Goal: Task Accomplishment & Management: Use online tool/utility

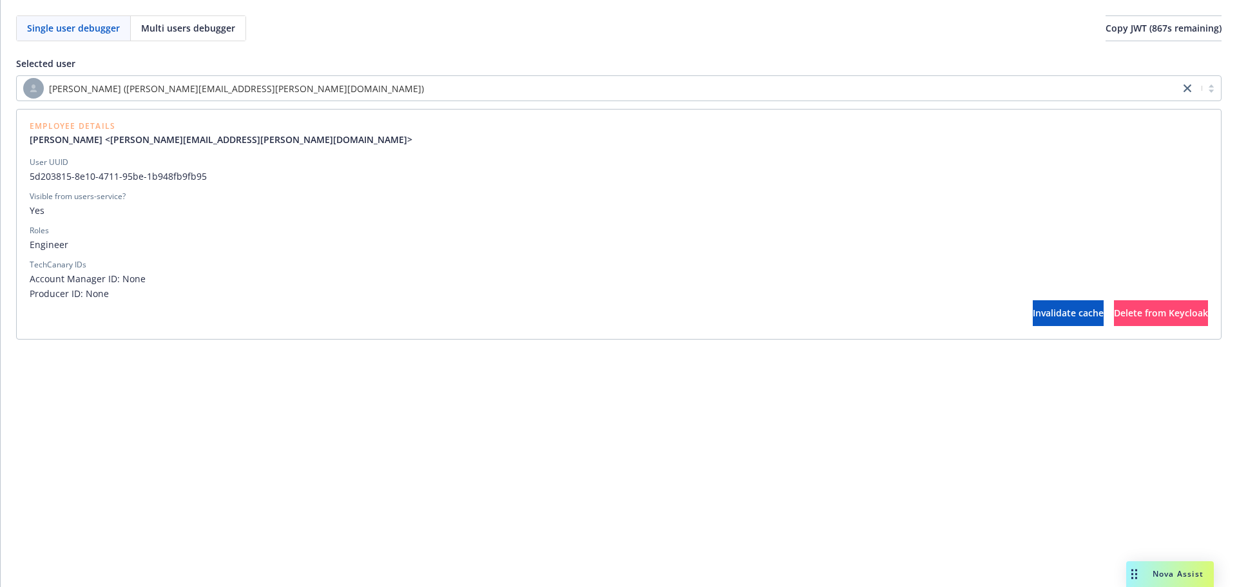
click at [508, 86] on div "[PERSON_NAME] ([PERSON_NAME][EMAIL_ADDRESS][PERSON_NAME][DOMAIN_NAME])" at bounding box center [598, 88] width 1150 height 21
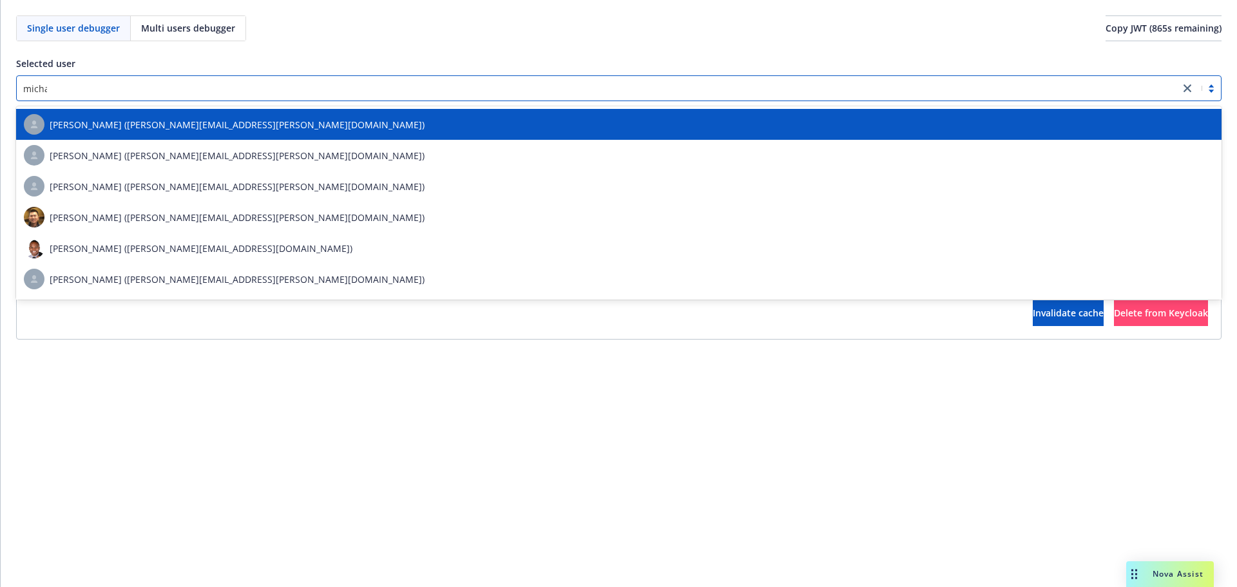
scroll to position [369, 0]
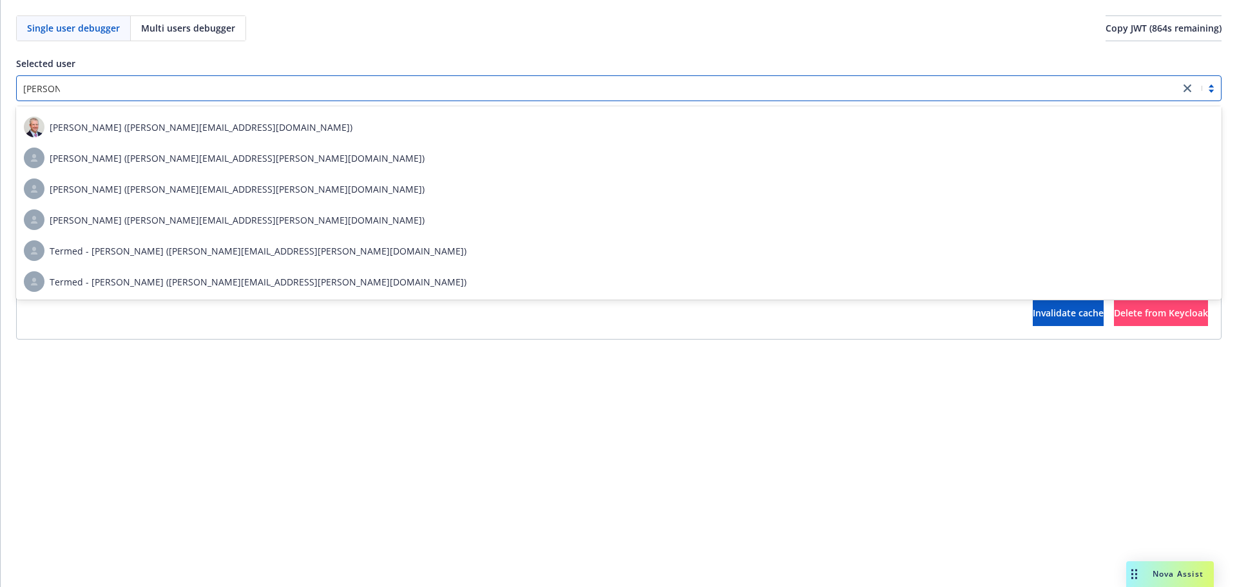
type input "[PERSON_NAME]"
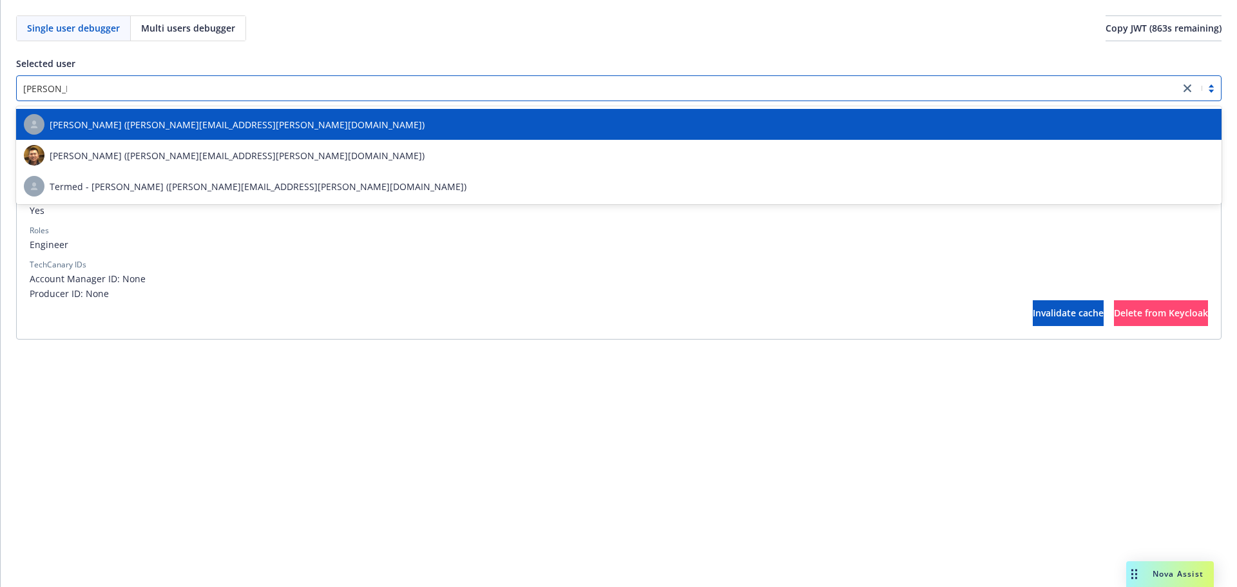
scroll to position [0, 0]
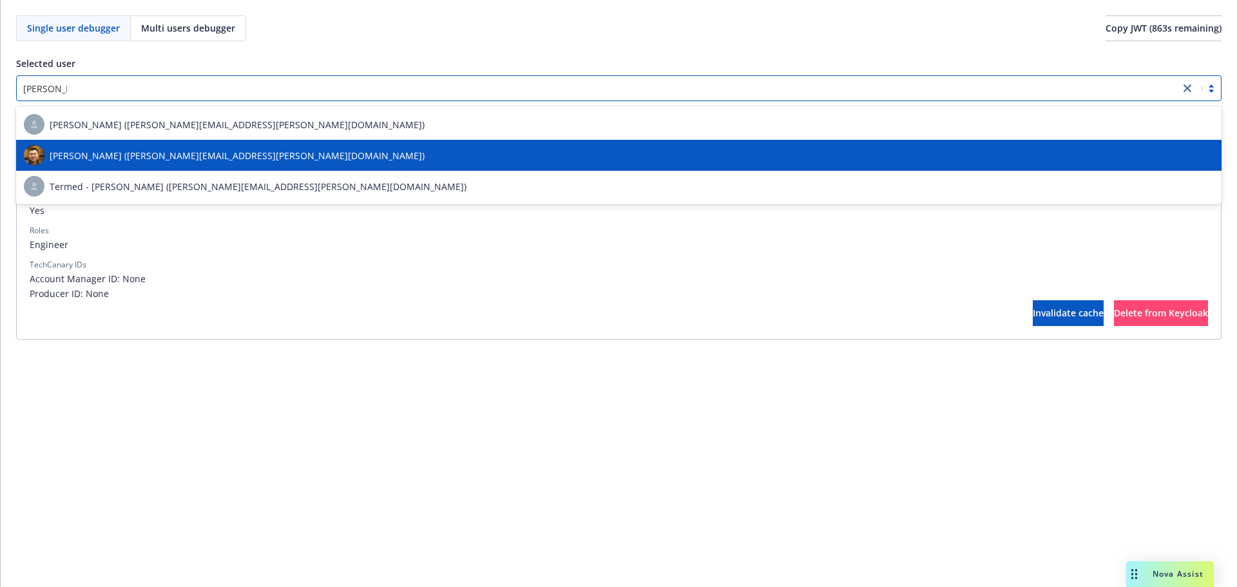
click at [385, 149] on div "[PERSON_NAME] ([PERSON_NAME][EMAIL_ADDRESS][PERSON_NAME][DOMAIN_NAME])" at bounding box center [619, 155] width 1190 height 21
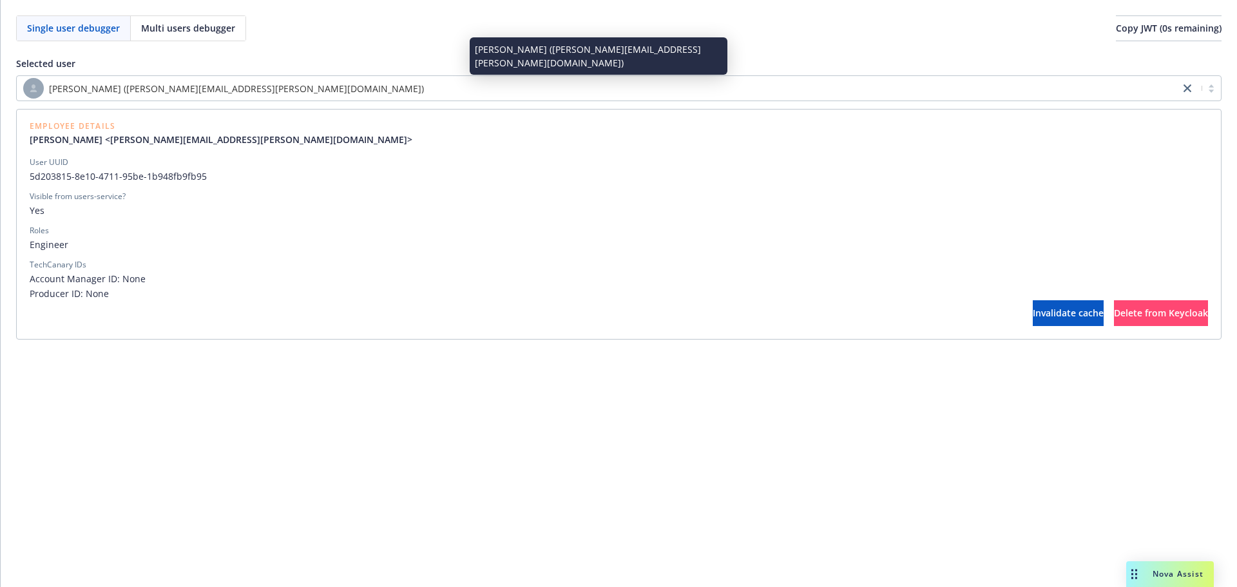
click at [548, 84] on div "[PERSON_NAME] ([PERSON_NAME][EMAIL_ADDRESS][PERSON_NAME][DOMAIN_NAME])" at bounding box center [598, 88] width 1150 height 21
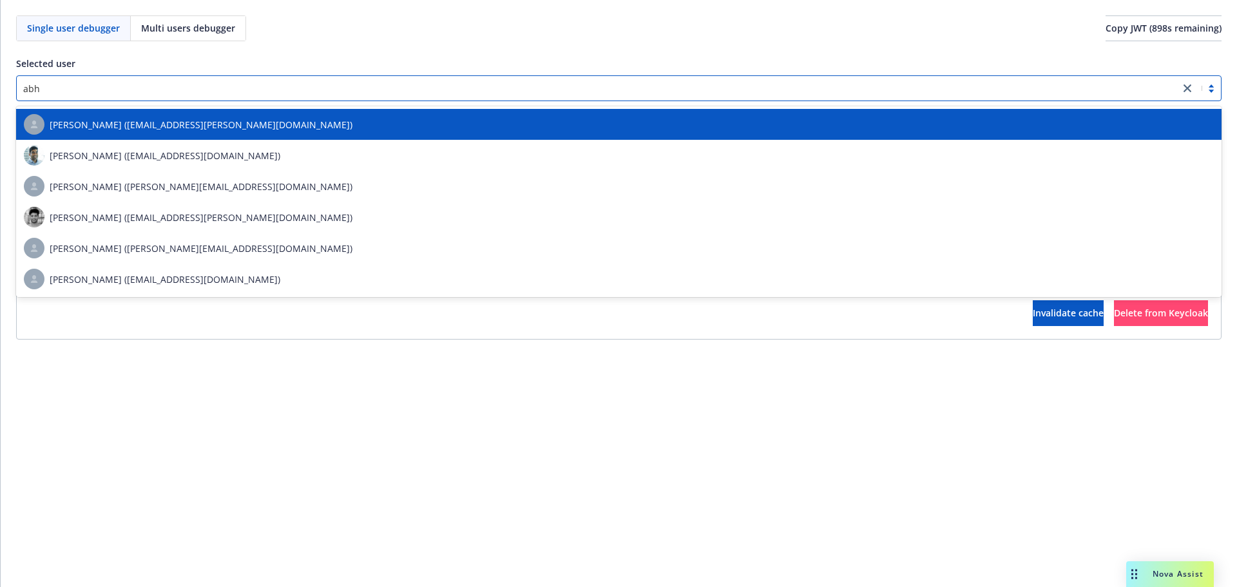
type input "[DEMOGRAPHIC_DATA]"
click at [433, 131] on div "[PERSON_NAME] ([EMAIL_ADDRESS][PERSON_NAME][DOMAIN_NAME])" at bounding box center [619, 124] width 1190 height 21
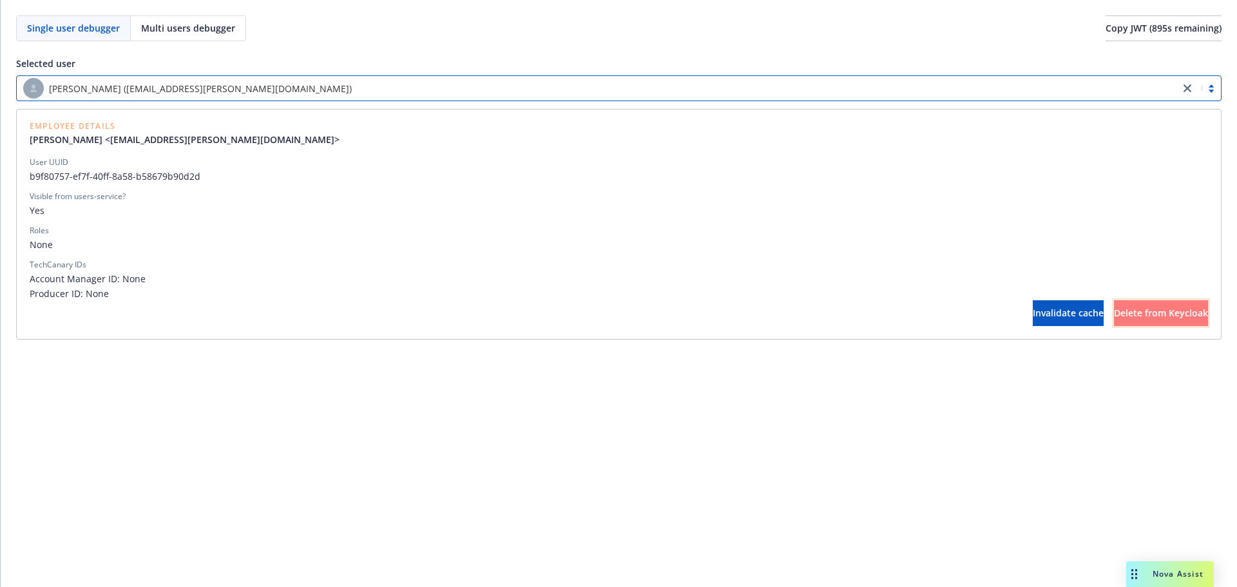
click at [1114, 312] on button "Delete from Keycloak" at bounding box center [1161, 313] width 94 height 26
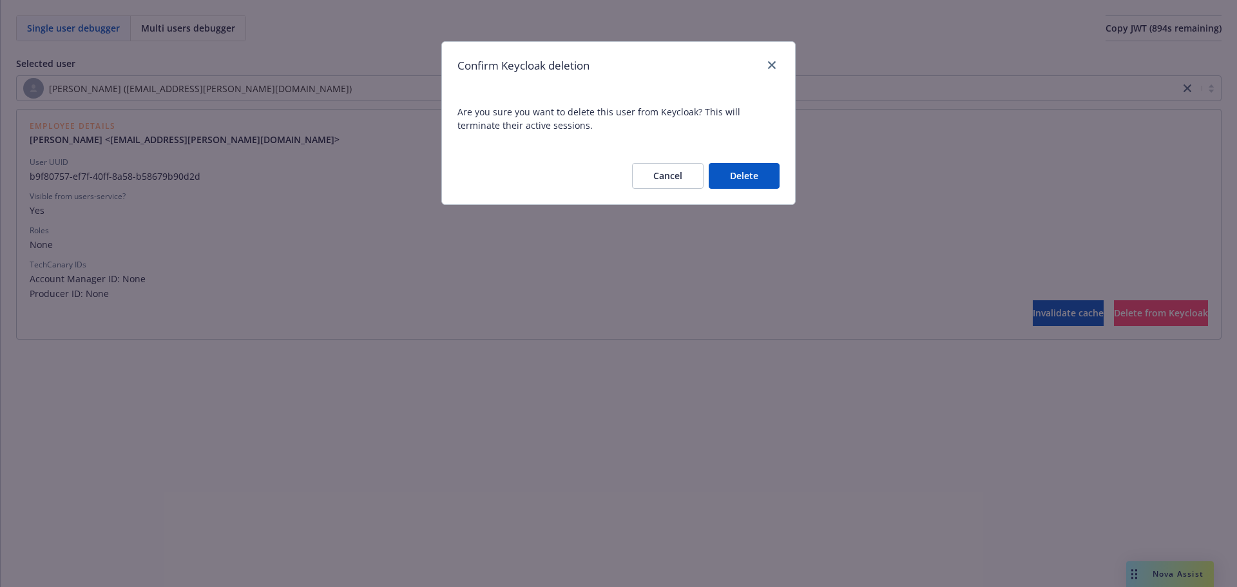
click at [738, 176] on button "Delete" at bounding box center [744, 176] width 71 height 26
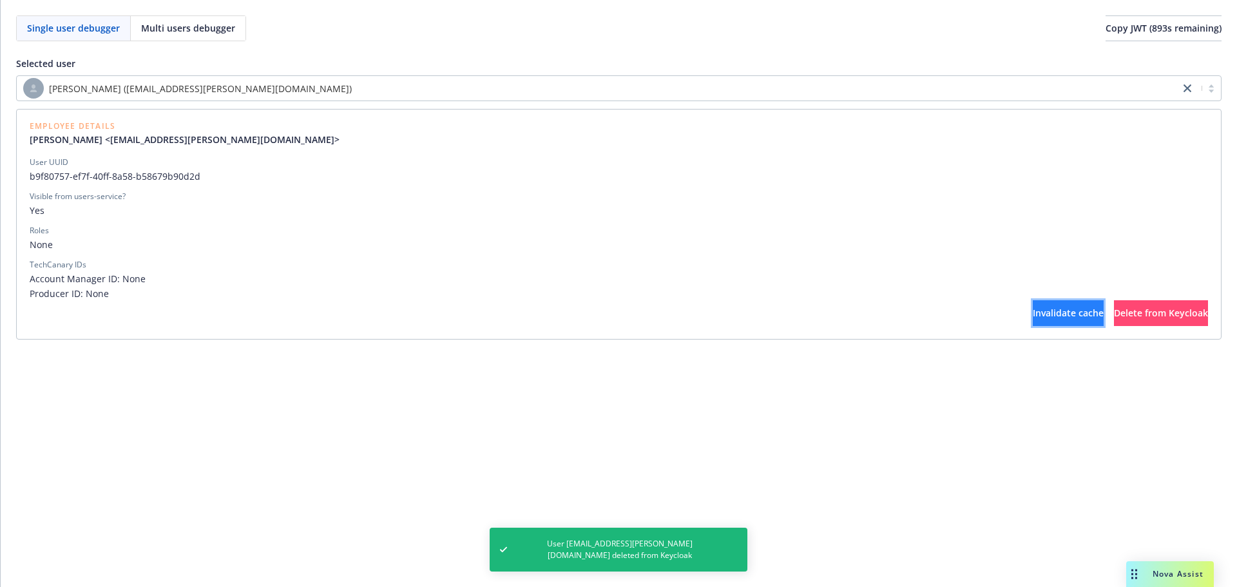
click at [1033, 313] on span "Invalidate cache" at bounding box center [1068, 313] width 71 height 12
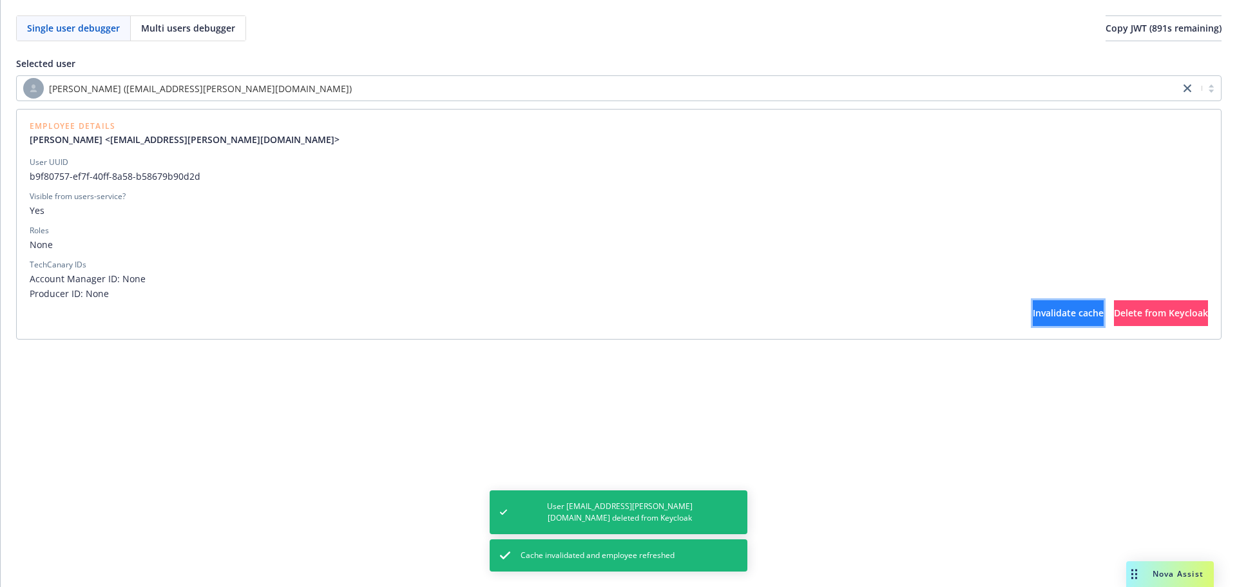
click at [1033, 313] on span "Invalidate cache" at bounding box center [1068, 313] width 71 height 12
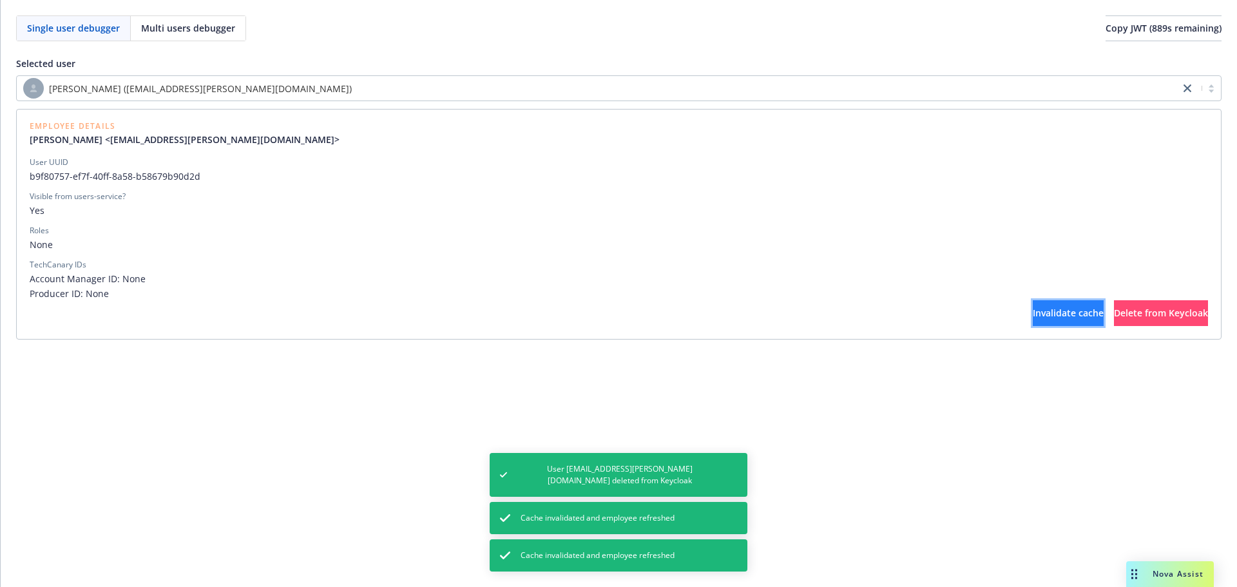
click at [1033, 313] on span "Invalidate cache" at bounding box center [1068, 313] width 71 height 12
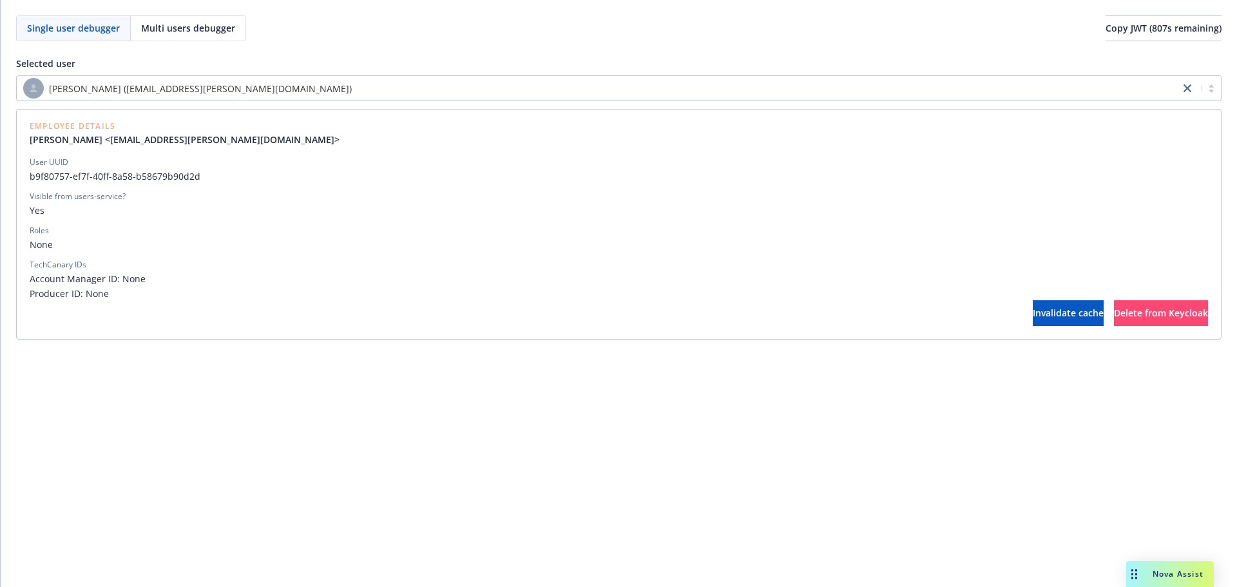
click at [1022, 298] on span "Producer ID: None" at bounding box center [619, 294] width 1178 height 14
click at [1033, 300] on button "Invalidate cache" at bounding box center [1068, 313] width 71 height 26
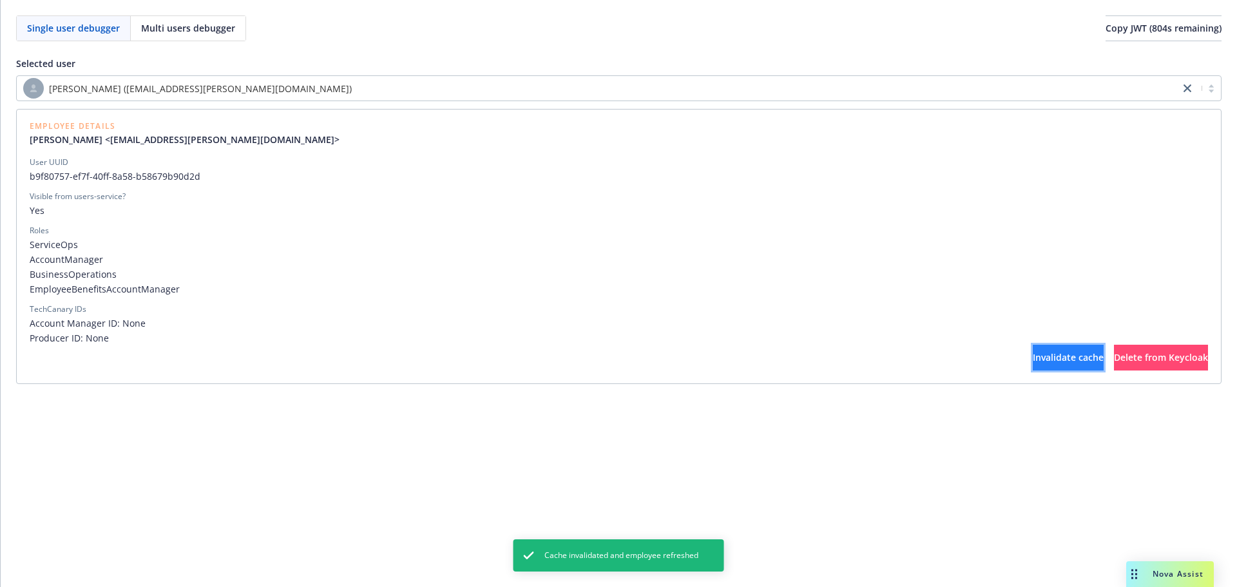
click at [1033, 349] on button "Invalidate cache" at bounding box center [1068, 358] width 71 height 26
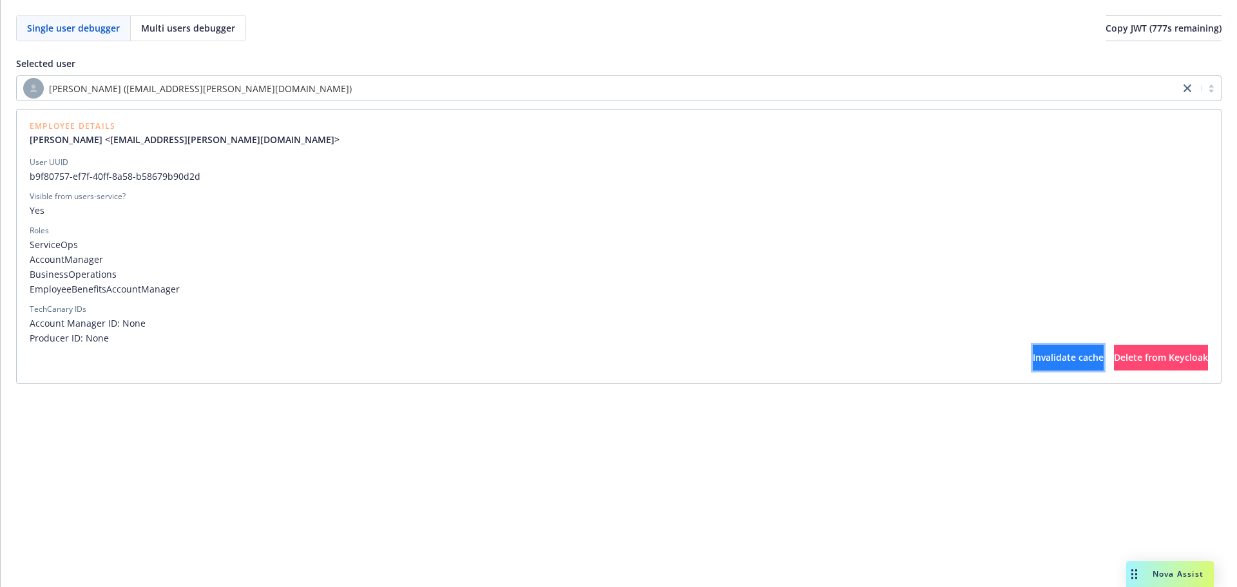
click at [1033, 348] on button "Invalidate cache" at bounding box center [1068, 358] width 71 height 26
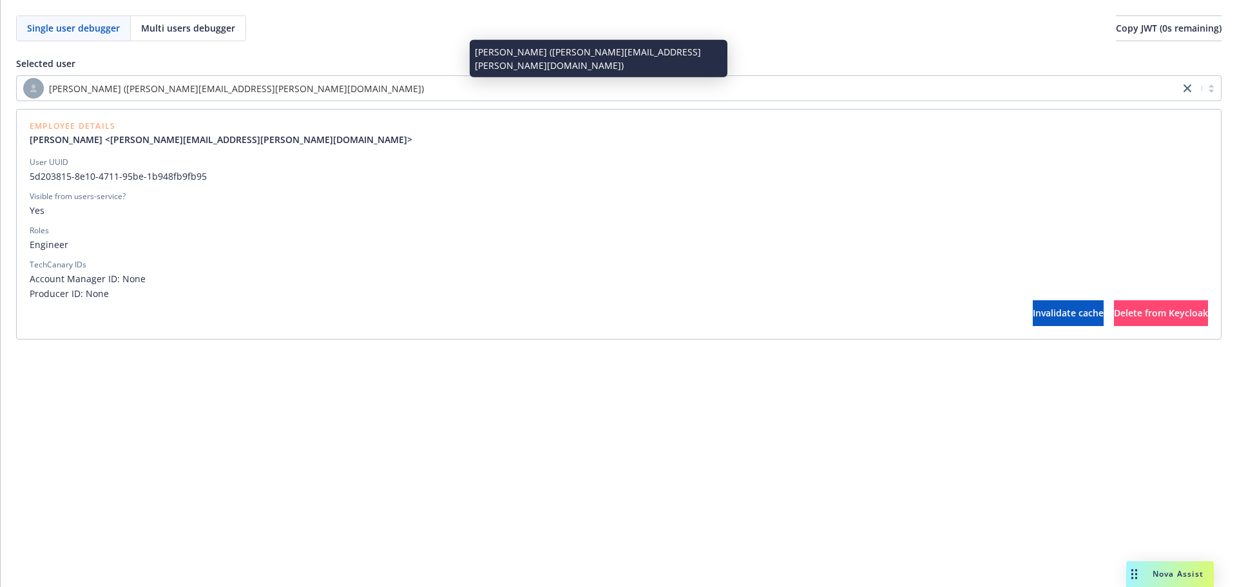
click at [478, 84] on div "[PERSON_NAME] ([PERSON_NAME][EMAIL_ADDRESS][PERSON_NAME][DOMAIN_NAME])" at bounding box center [598, 88] width 1150 height 21
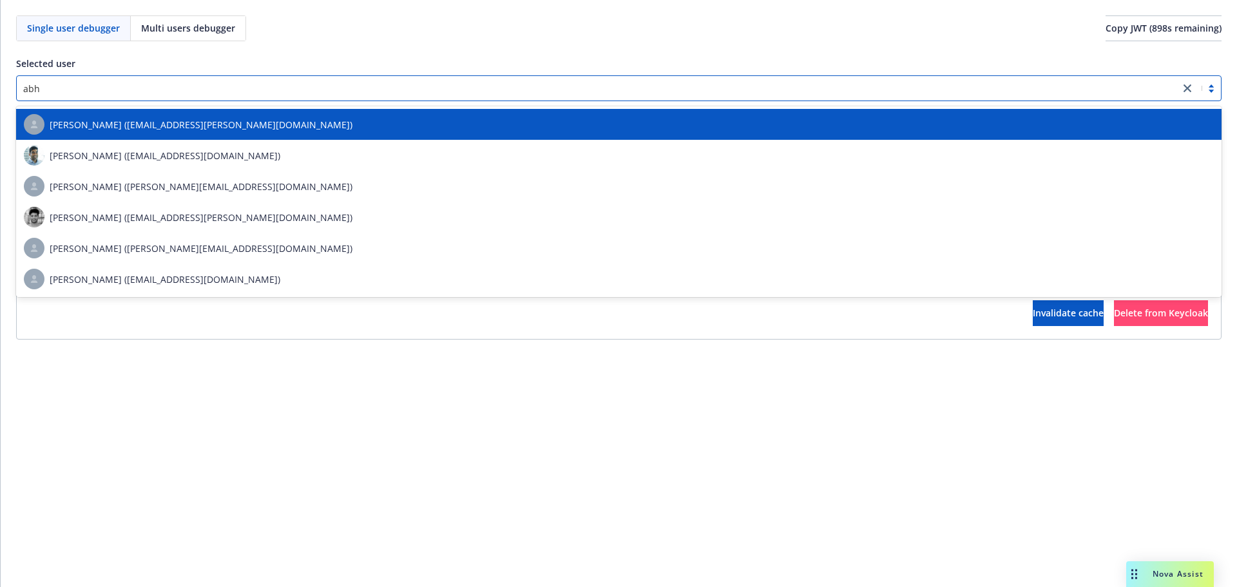
type input "[DEMOGRAPHIC_DATA]"
click at [495, 126] on div "[PERSON_NAME] ([EMAIL_ADDRESS][PERSON_NAME][DOMAIN_NAME])" at bounding box center [619, 124] width 1190 height 21
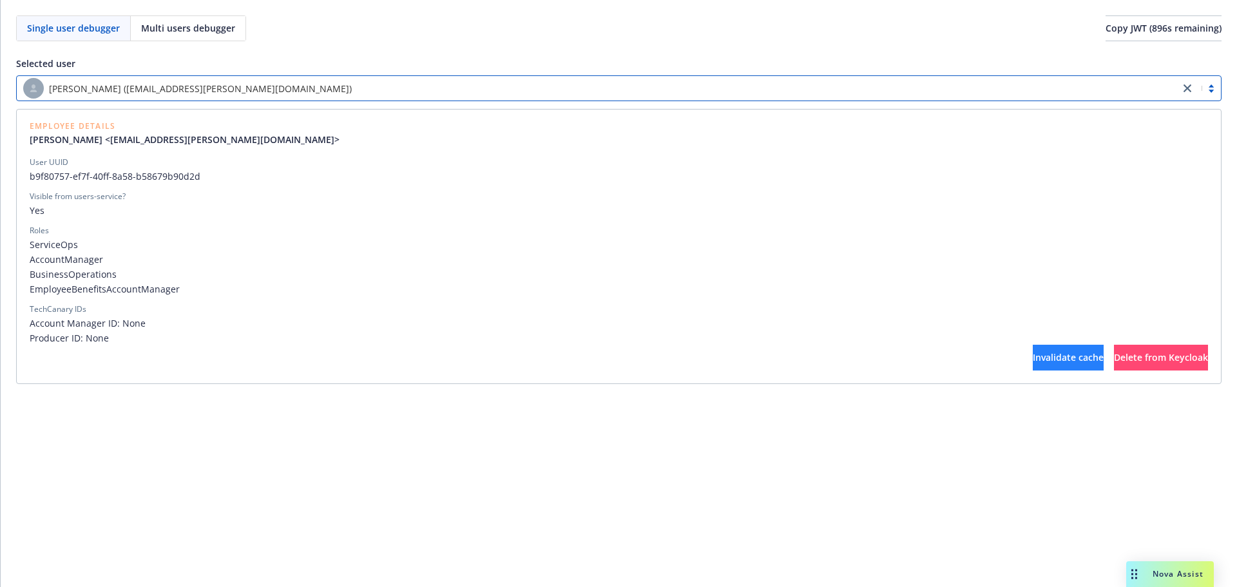
click at [972, 345] on div "User UUID b9f80757-ef7f-40ff-8a58-b58679b90d2d Visible from users-service? Yes …" at bounding box center [619, 264] width 1178 height 214
click at [1033, 346] on button "Invalidate cache" at bounding box center [1068, 358] width 71 height 26
click at [1033, 357] on span "Invalidate cache" at bounding box center [1068, 357] width 71 height 12
